Goal: Information Seeking & Learning: Learn about a topic

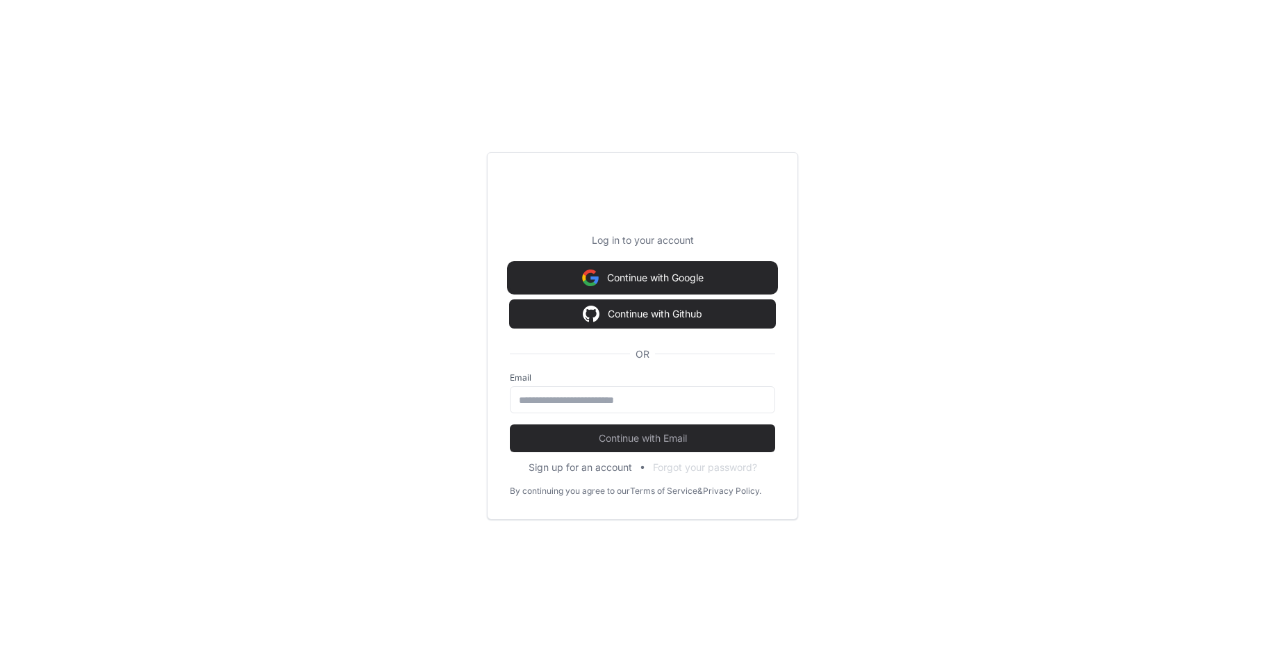
click at [651, 264] on button "Continue with Google" at bounding box center [642, 278] width 265 height 28
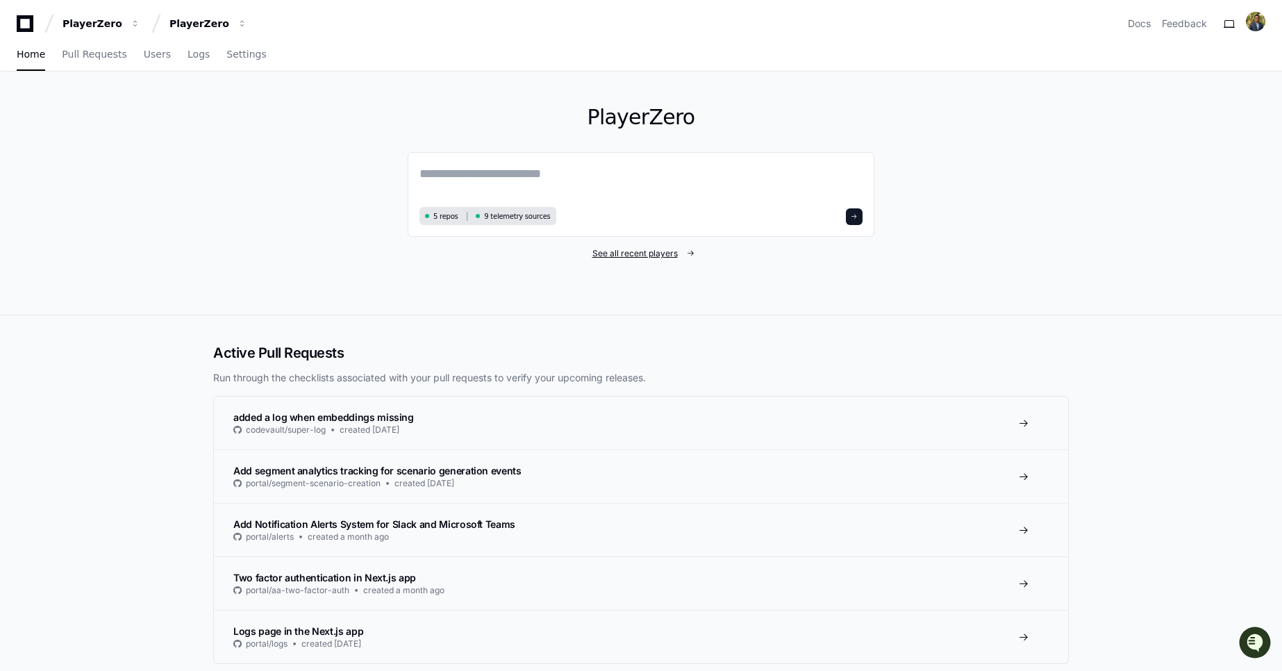
click at [642, 251] on span "See all recent players" at bounding box center [635, 253] width 85 height 11
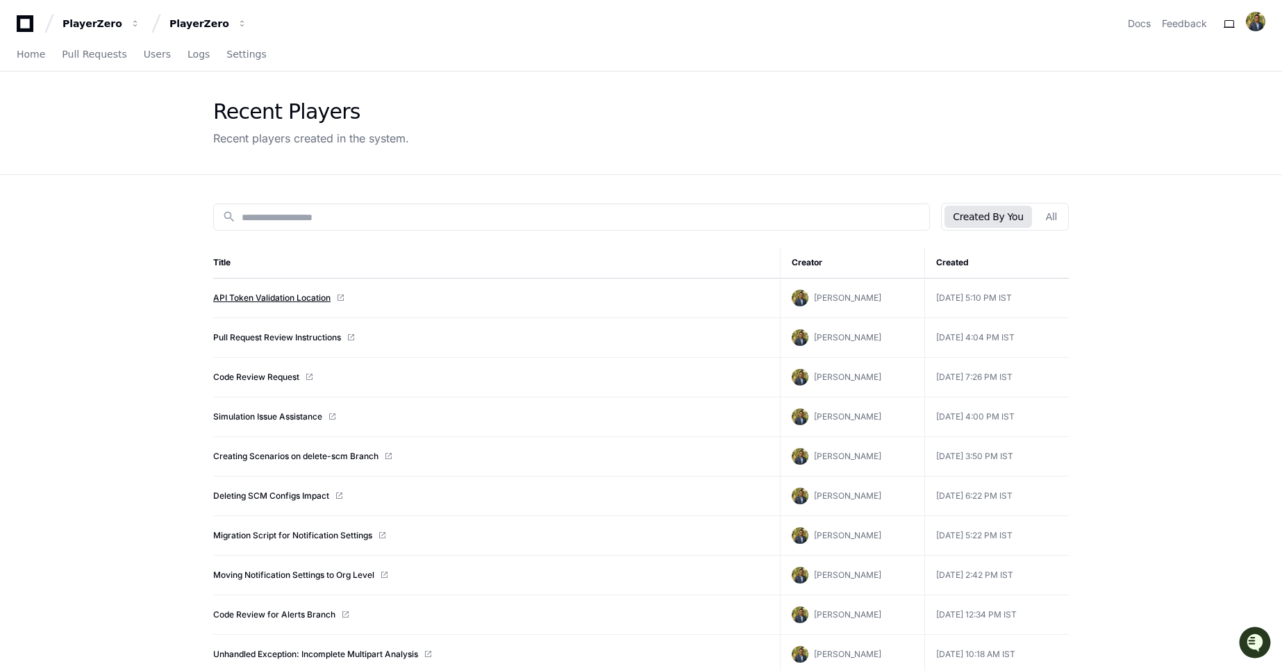
click at [286, 299] on link "API Token Validation Location" at bounding box center [271, 297] width 117 height 11
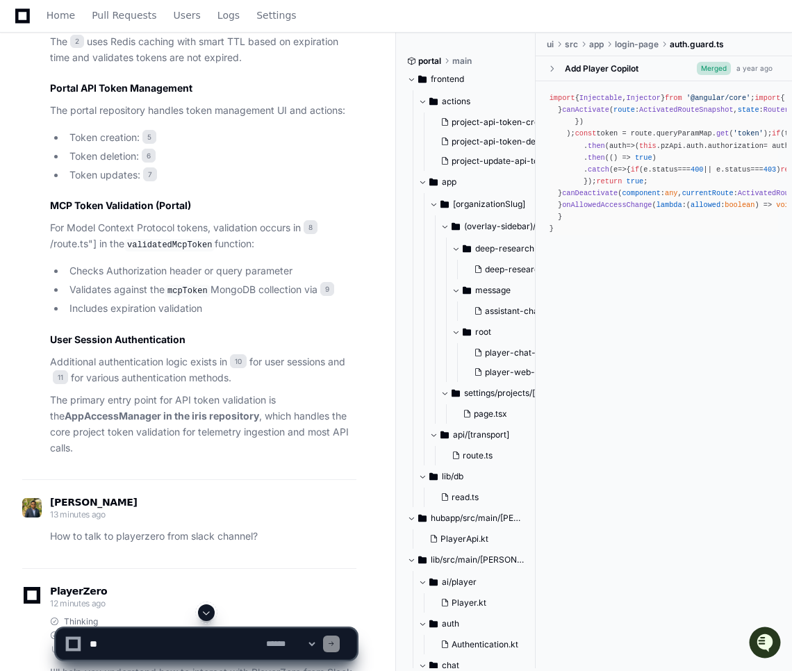
scroll to position [2545, 0]
